Goal: Transaction & Acquisition: Purchase product/service

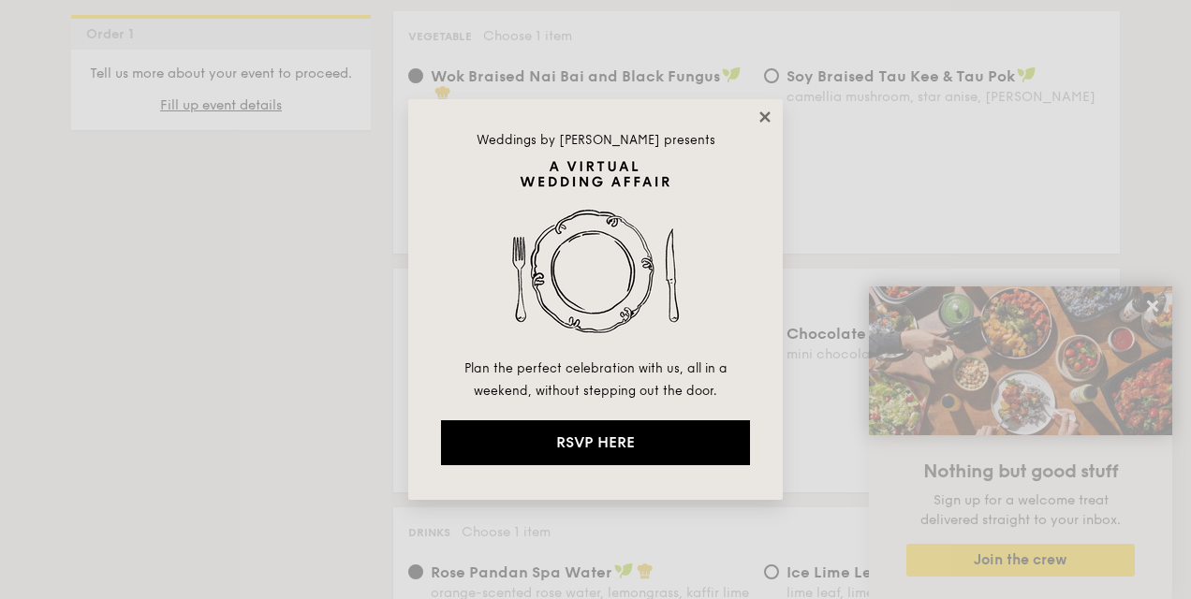
click at [766, 112] on icon at bounding box center [765, 117] width 17 height 17
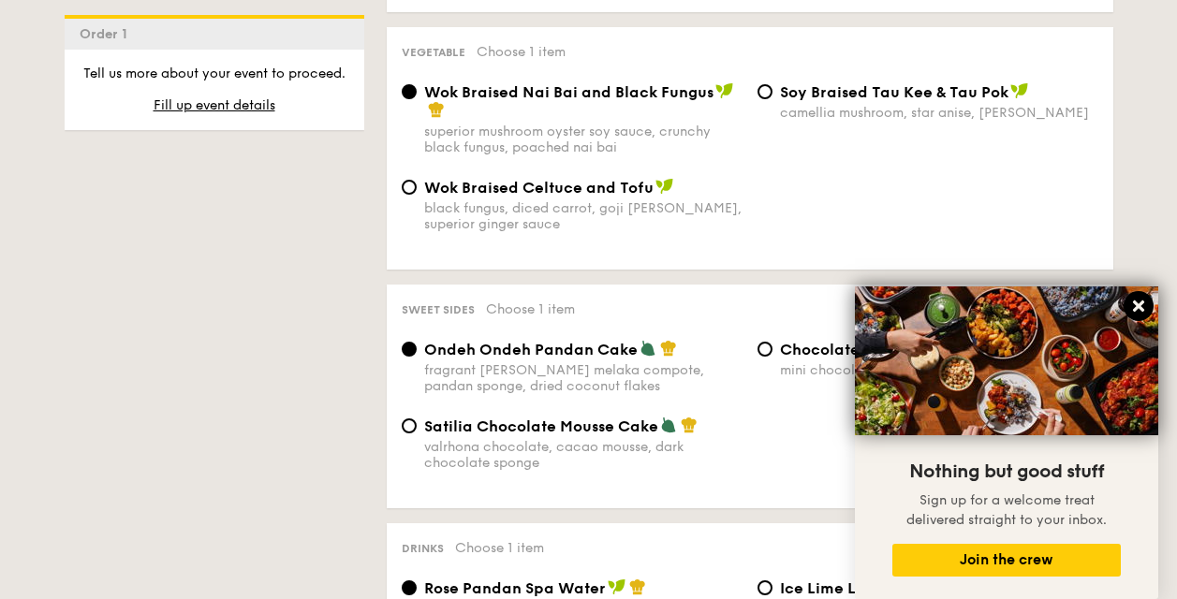
click at [1141, 302] on icon at bounding box center [1138, 306] width 11 height 11
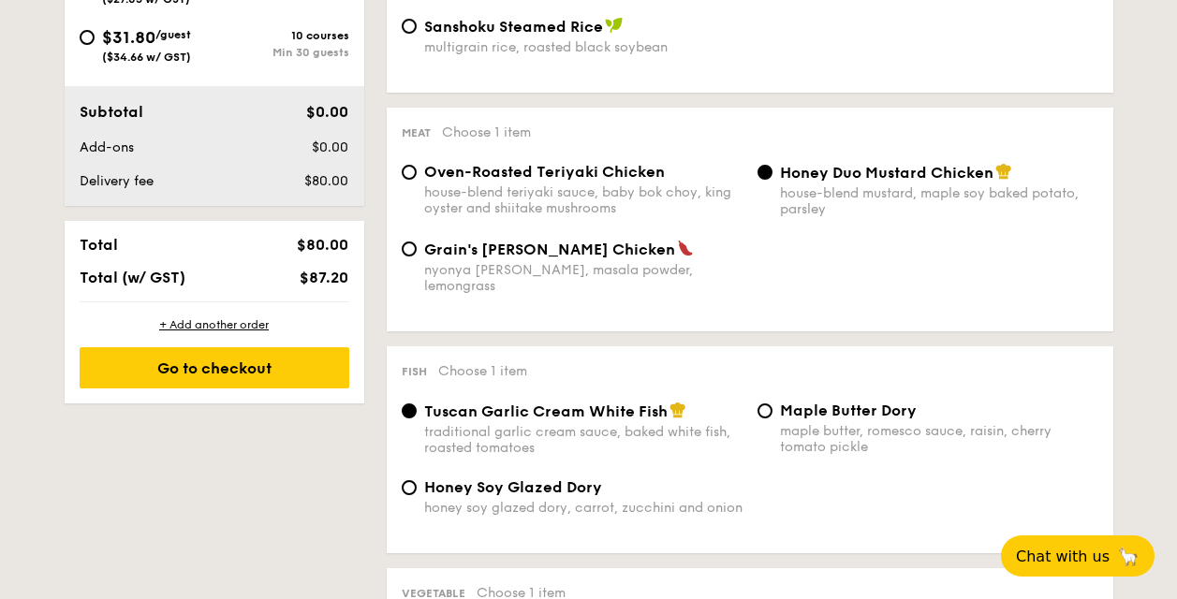
scroll to position [466, 0]
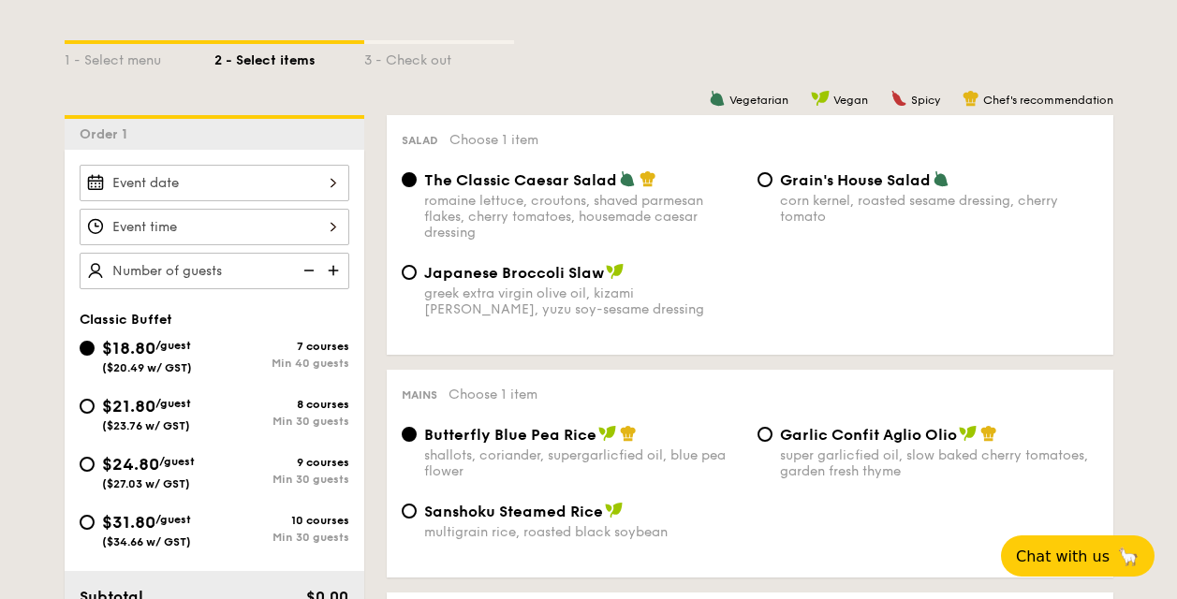
click at [103, 417] on div "$21.80 /guest ($23.76 w/ GST)" at bounding box center [146, 412] width 89 height 39
click at [95, 414] on input "$21.80 /guest ($23.76 w/ GST) 8 courses Min 30 guests" at bounding box center [87, 406] width 15 height 15
radio input "true"
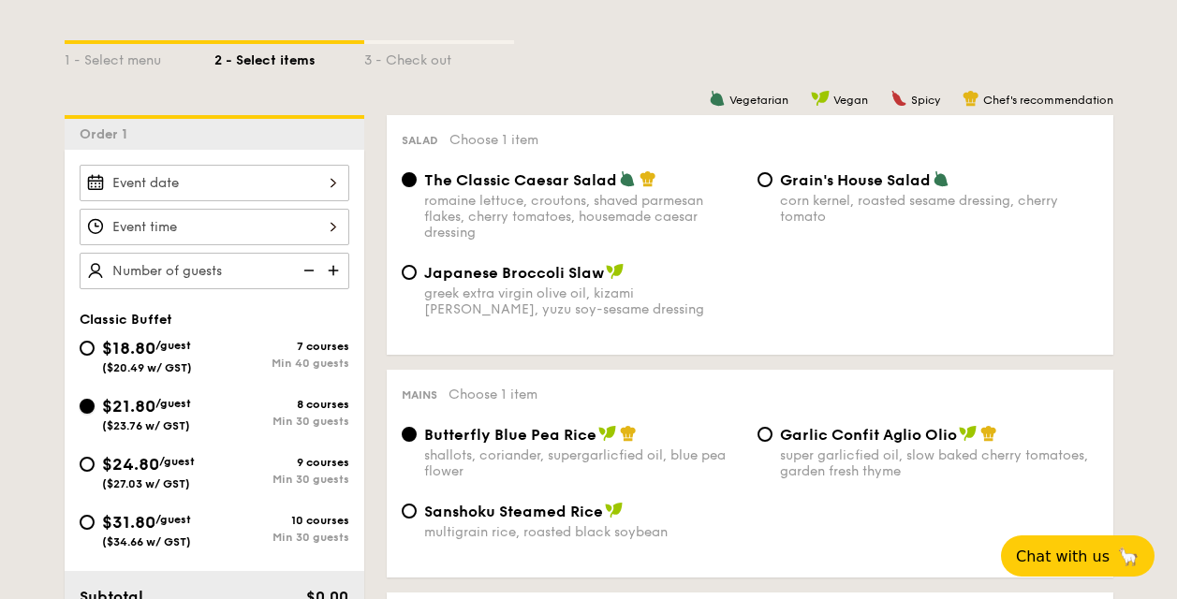
radio input "true"
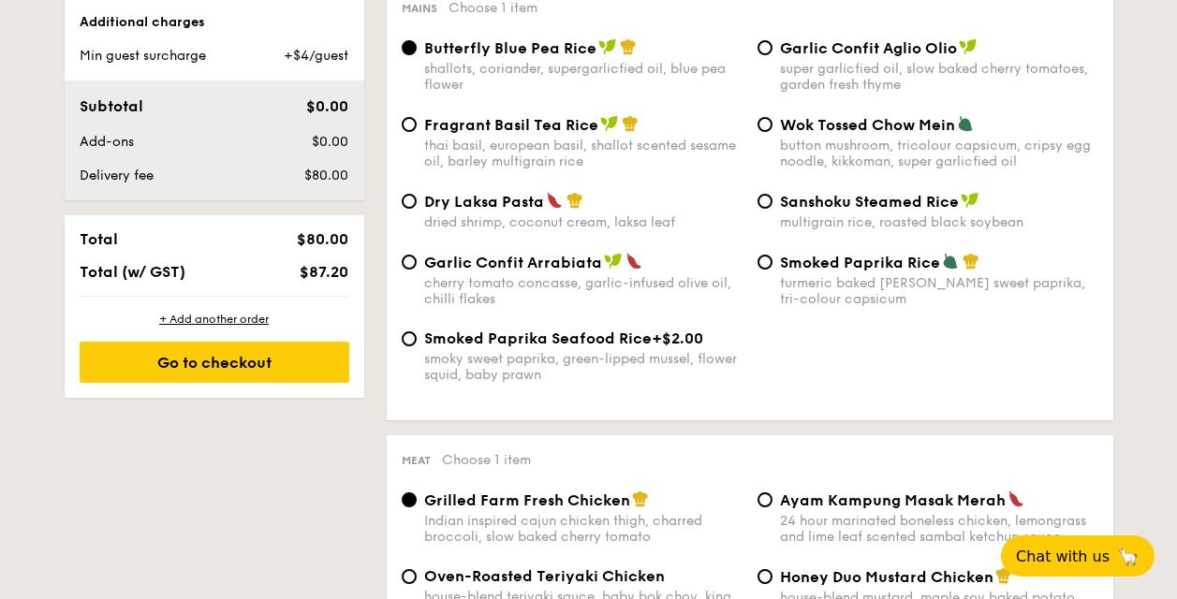
scroll to position [567, 0]
